Goal: Information Seeking & Learning: Learn about a topic

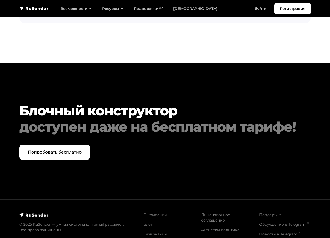
scroll to position [2073, 0]
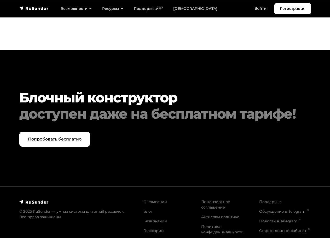
click at [25, 200] on img at bounding box center [33, 202] width 29 height 5
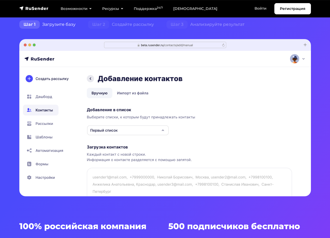
scroll to position [110, 0]
